Goal: Find specific page/section: Find specific page/section

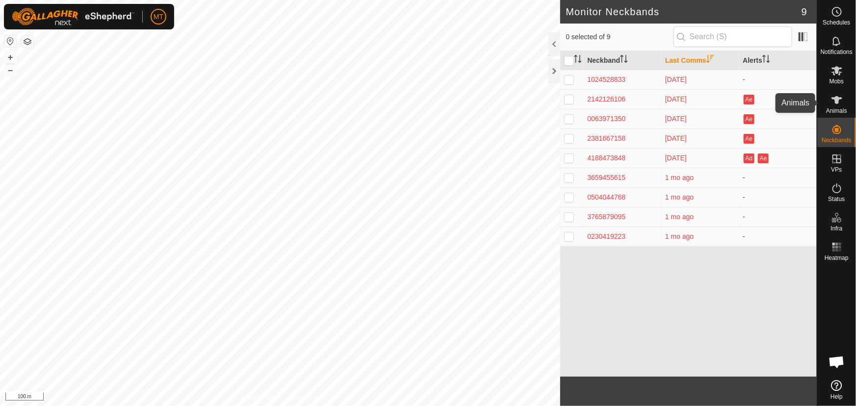
click at [837, 104] on icon at bounding box center [837, 100] width 12 height 12
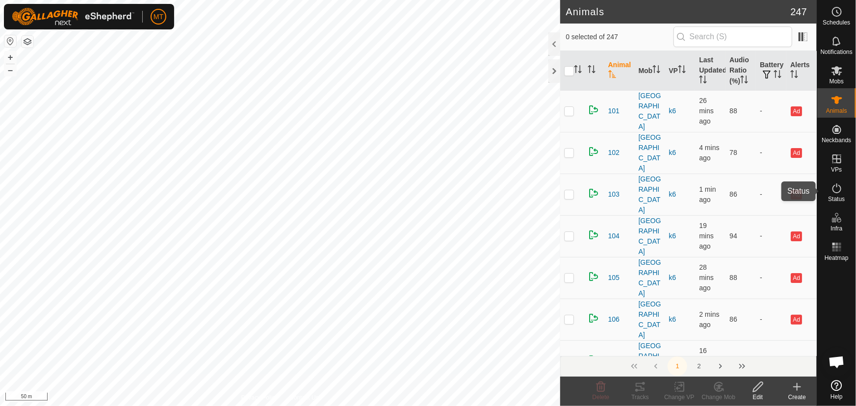
click at [836, 192] on icon at bounding box center [836, 188] width 9 height 10
